Goal: Check status: Check status

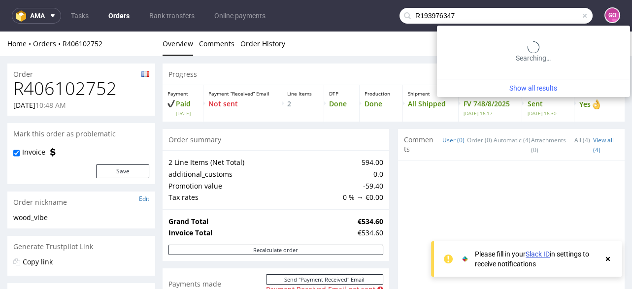
scroll to position [354, 0]
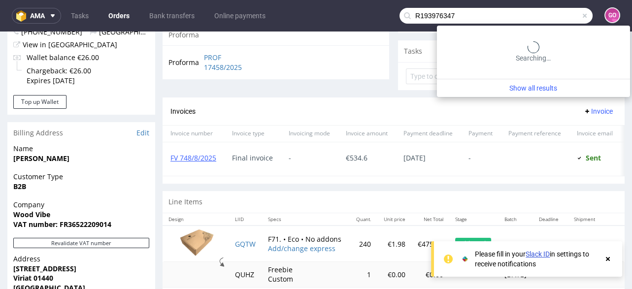
type input "R193976347"
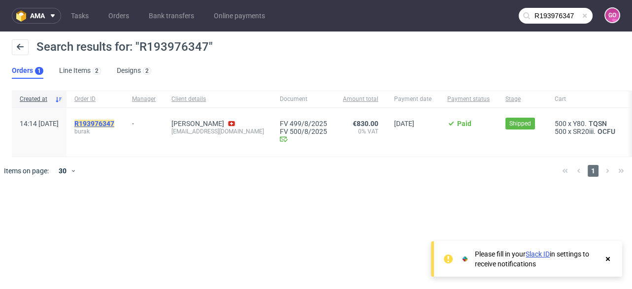
click at [108, 125] on mark "R193976347" at bounding box center [94, 124] width 40 height 8
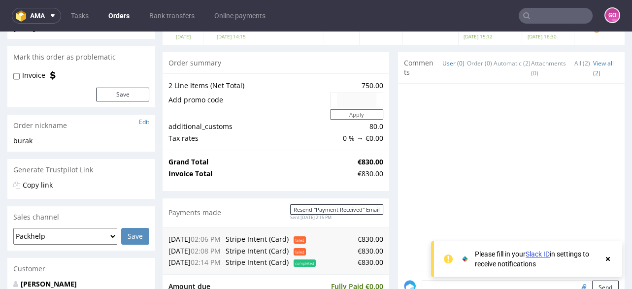
scroll to position [197, 0]
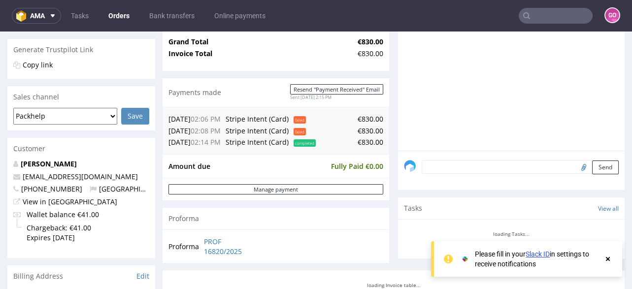
drag, startPoint x: 482, startPoint y: 148, endPoint x: 277, endPoint y: 226, distance: 219.3
click at [278, 227] on section "Proforma Proforma PROF 16820/2025" at bounding box center [275, 235] width 226 height 55
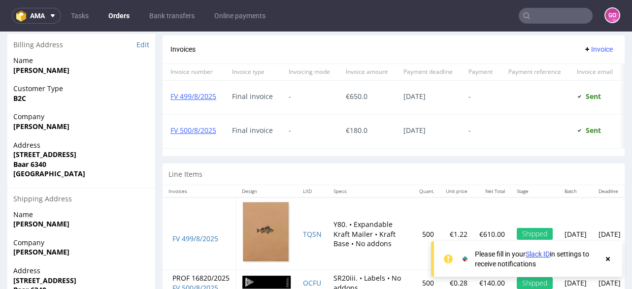
scroll to position [443, 0]
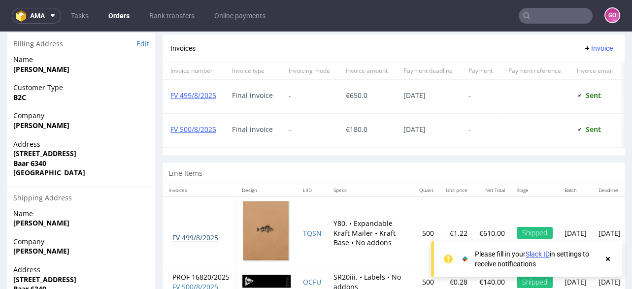
click at [200, 240] on link "FV 499/8/2025" at bounding box center [195, 237] width 46 height 9
